Goal: Connect with others: Establish contact or relationships with other users

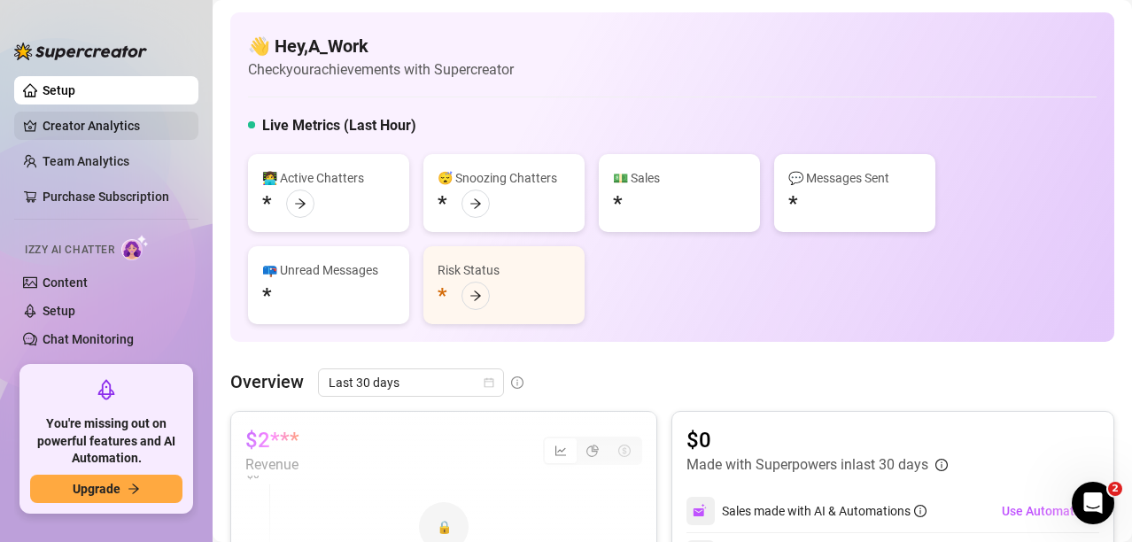
click at [85, 129] on link "Creator Analytics" at bounding box center [114, 126] width 142 height 28
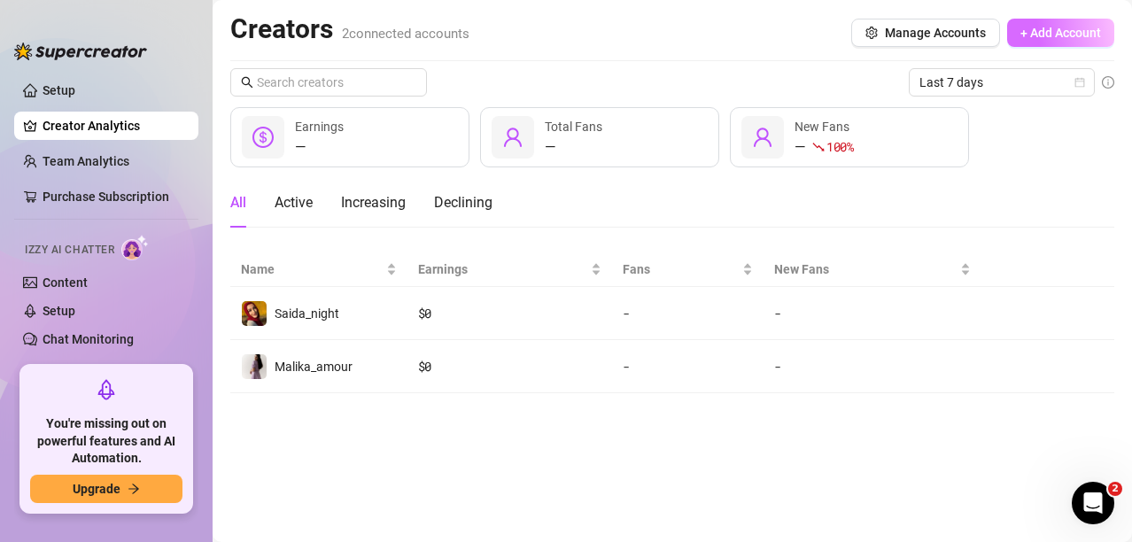
click at [1045, 32] on span "+ Add Account" at bounding box center [1060, 33] width 81 height 14
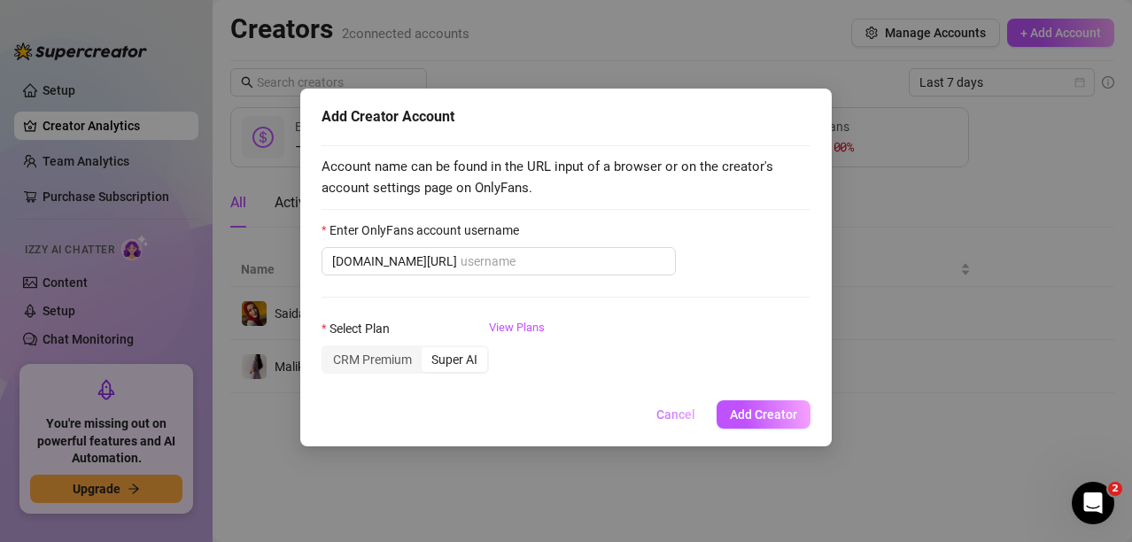
click at [675, 419] on span "Cancel" at bounding box center [675, 414] width 39 height 14
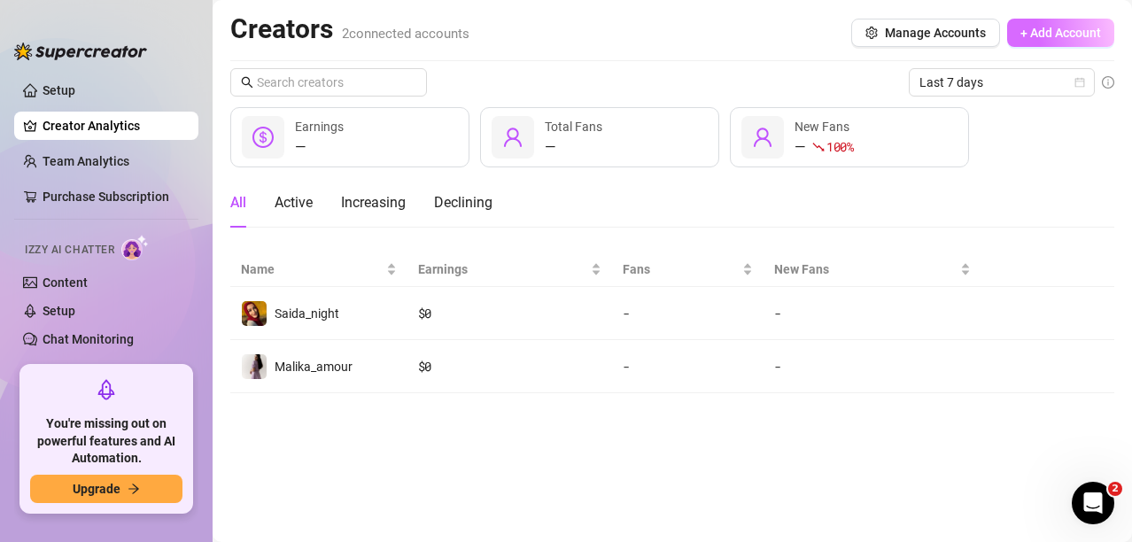
click at [1043, 28] on span "+ Add Account" at bounding box center [1060, 33] width 81 height 14
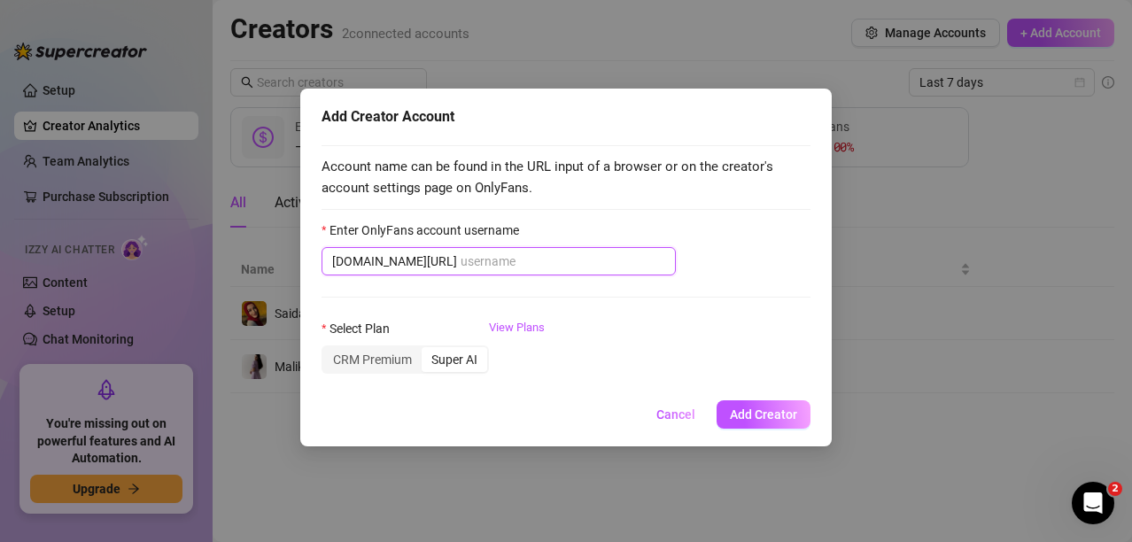
click at [460, 260] on input "Enter OnlyFans account username" at bounding box center [562, 261] width 205 height 19
type input "г"
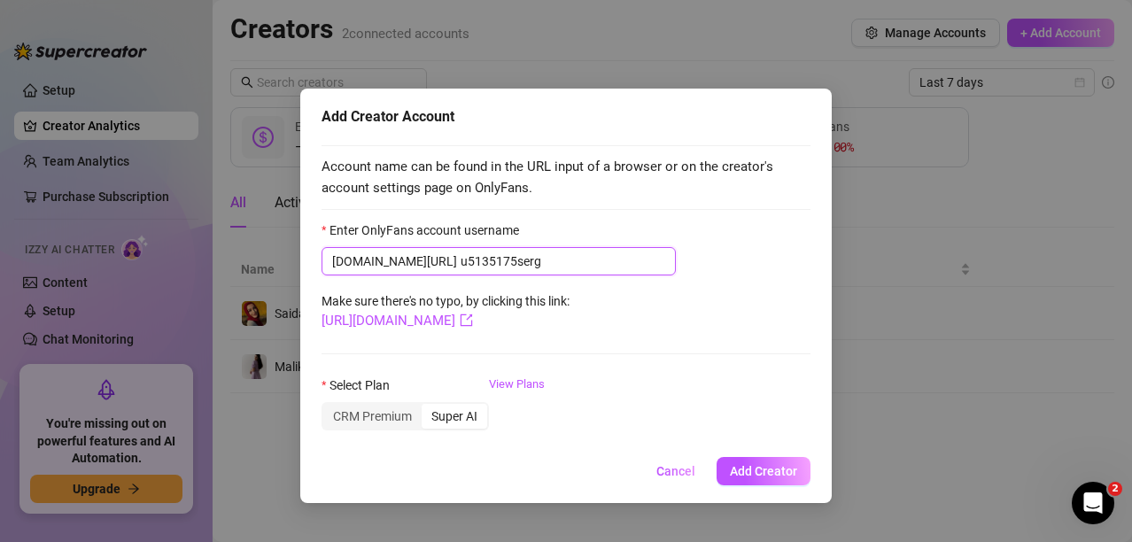
type input "u5135175serg"
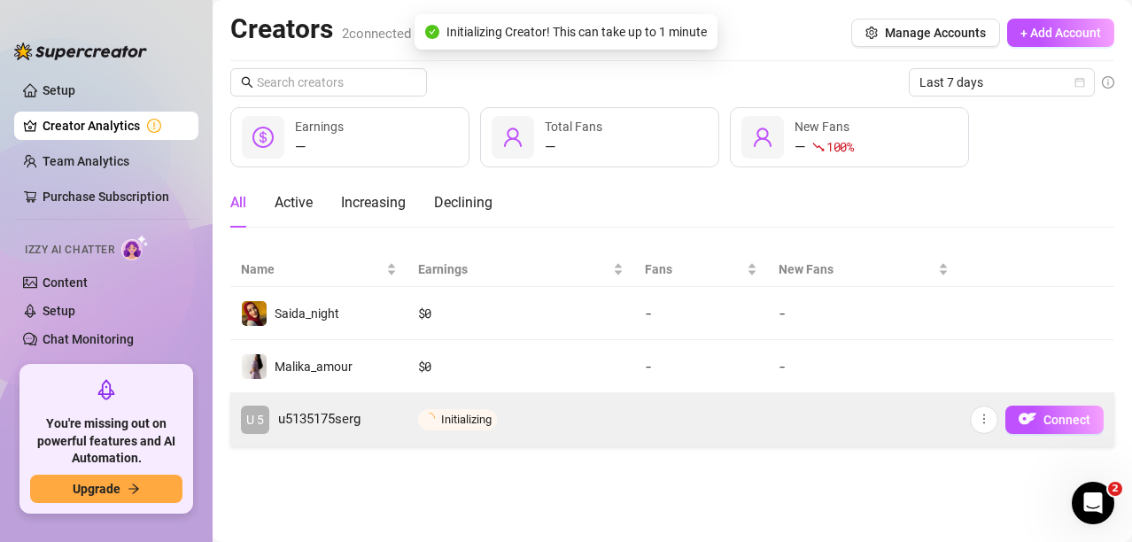
click at [290, 412] on span "u5135175serg" at bounding box center [319, 419] width 82 height 21
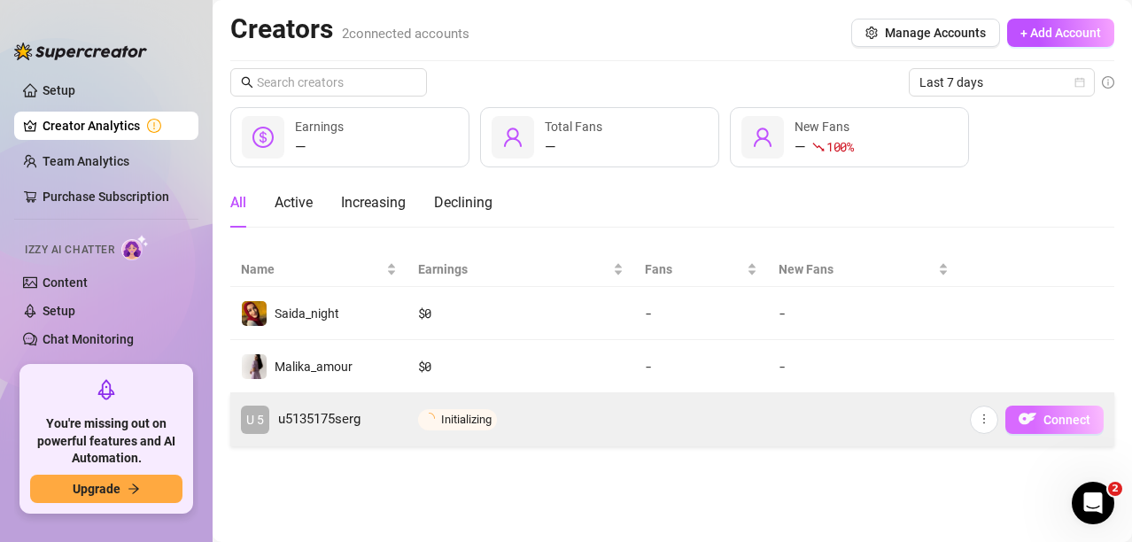
click at [1055, 414] on span "Connect" at bounding box center [1066, 420] width 47 height 14
